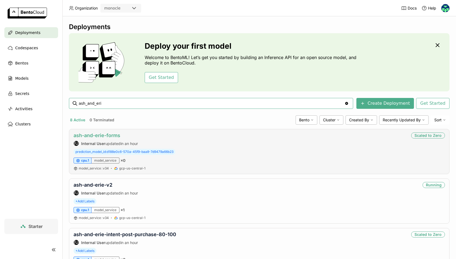
click at [109, 134] on link "ash-and-erie-forms" at bounding box center [97, 135] width 47 height 6
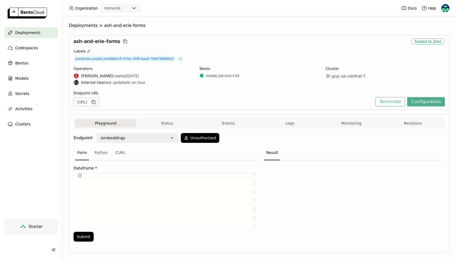
scroll to position [7, 0]
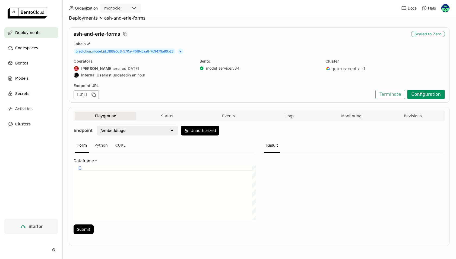
click at [420, 95] on button "Configuration" at bounding box center [426, 94] width 38 height 9
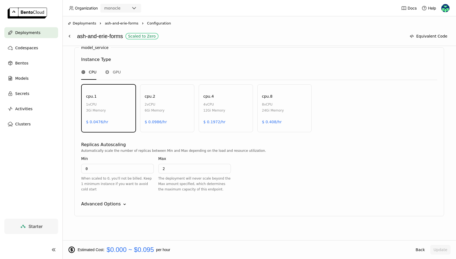
scroll to position [263, 0]
click at [122, 202] on icon "Down" at bounding box center [124, 202] width 5 height 5
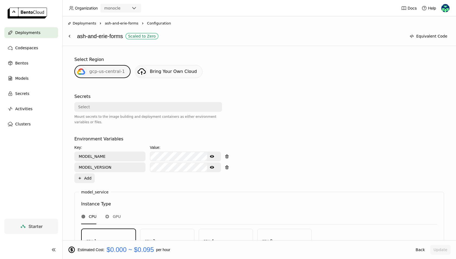
scroll to position [118, 0]
click at [212, 166] on icon "Show password text" at bounding box center [212, 167] width 4 height 4
click at [212, 155] on icon "Show password text" at bounding box center [212, 156] width 4 height 3
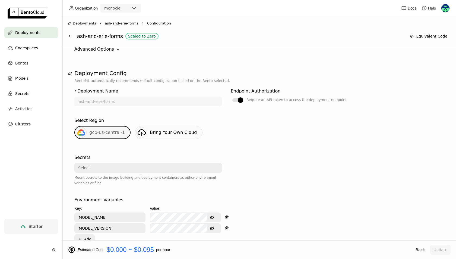
scroll to position [87, 0]
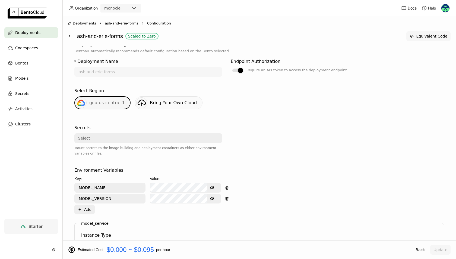
click at [424, 37] on button "Equivalent Code" at bounding box center [428, 36] width 44 height 10
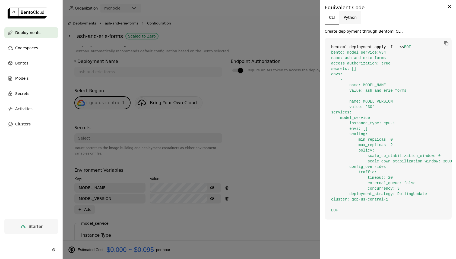
click at [349, 15] on button "Python" at bounding box center [350, 17] width 22 height 13
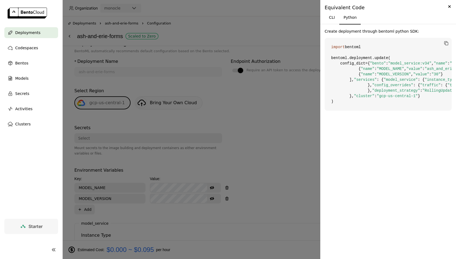
scroll to position [30, 0]
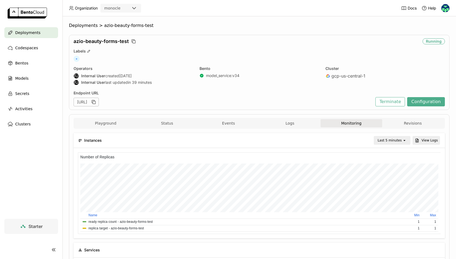
scroll to position [81, 121]
click at [421, 103] on button "Configuration" at bounding box center [426, 101] width 38 height 9
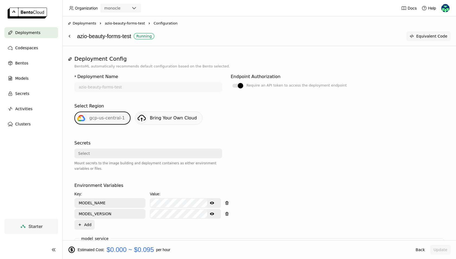
click at [434, 36] on button "Equivalent Code" at bounding box center [428, 36] width 44 height 10
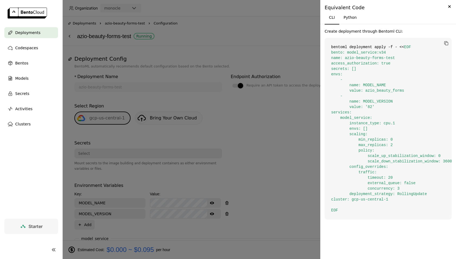
click at [286, 175] on div at bounding box center [228, 129] width 456 height 259
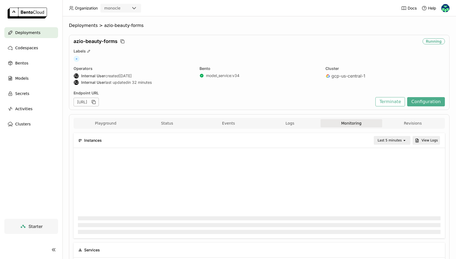
click at [45, 34] on div "Deployments" at bounding box center [31, 32] width 54 height 11
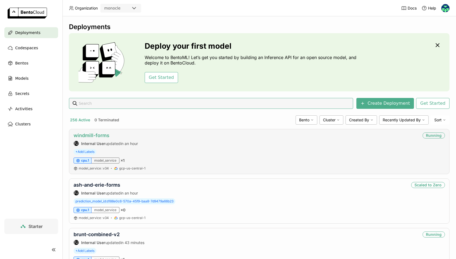
click at [93, 133] on link "windmill-forms" at bounding box center [92, 135] width 36 height 6
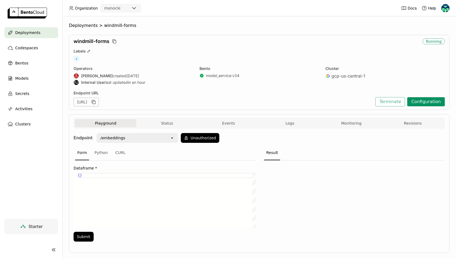
click at [442, 102] on button "Configuration" at bounding box center [426, 101] width 38 height 9
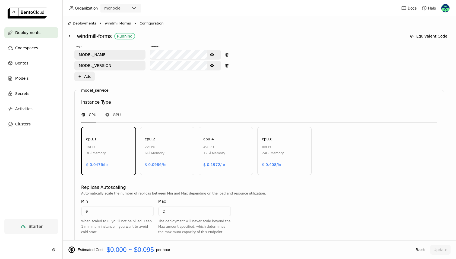
scroll to position [188, 0]
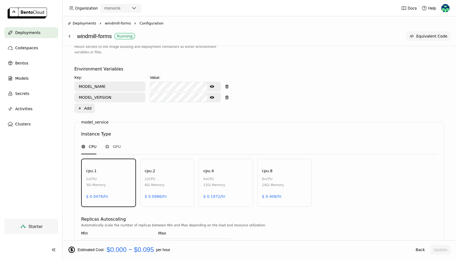
click at [437, 35] on button "Equivalent Code" at bounding box center [428, 36] width 44 height 10
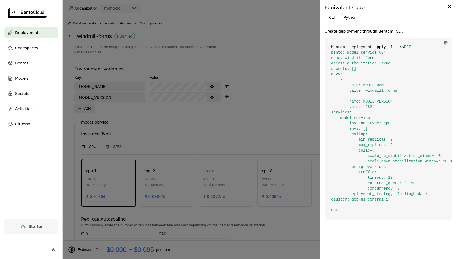
click at [389, 199] on code "bentoml deployment apply -f - << EOF bento: model_service:v34 name: windmill-fo…" at bounding box center [388, 128] width 127 height 181
click at [450, 5] on icon "Close" at bounding box center [450, 6] width 6 height 7
